Goal: Task Accomplishment & Management: Use online tool/utility

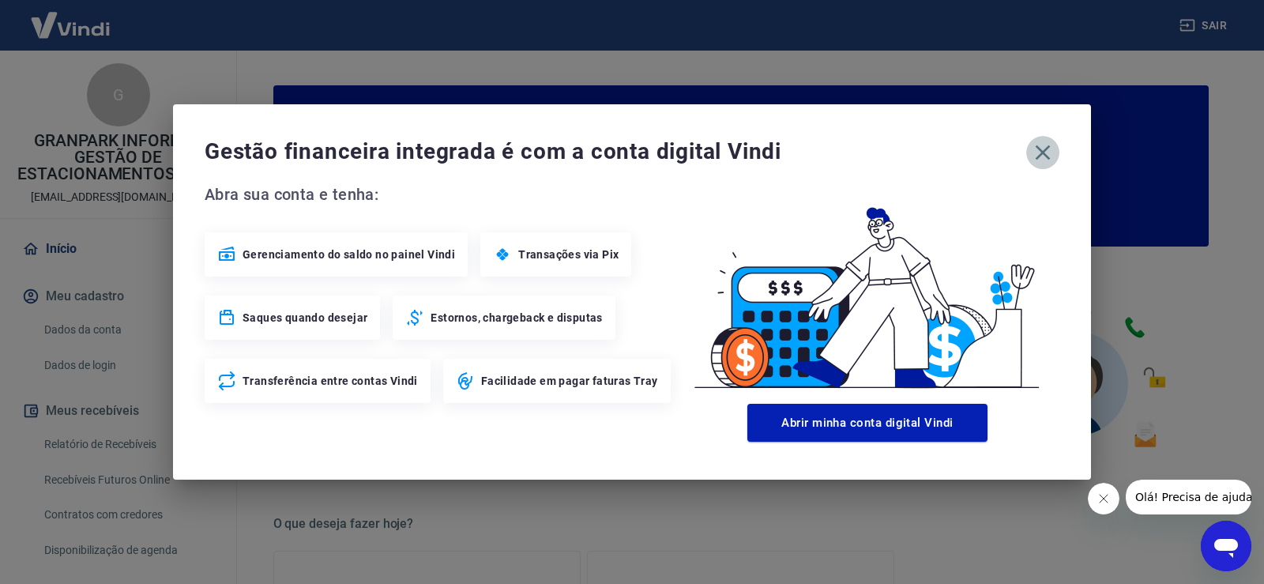
click at [1041, 163] on icon "button" at bounding box center [1042, 152] width 25 height 25
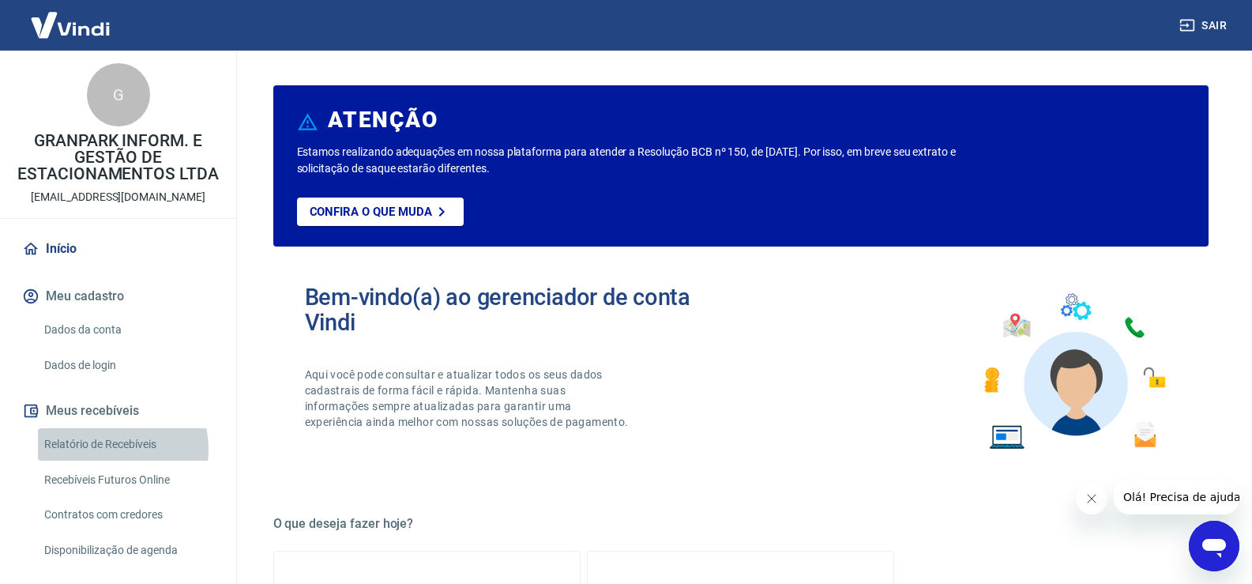
click at [106, 449] on link "Relatório de Recebíveis" at bounding box center [127, 444] width 179 height 32
